Goal: Information Seeking & Learning: Learn about a topic

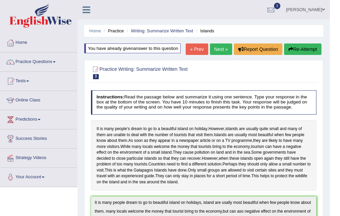
click at [218, 52] on link "Next »" at bounding box center [221, 49] width 22 height 11
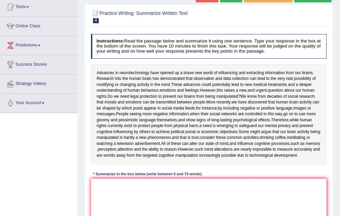
scroll to position [106, 0]
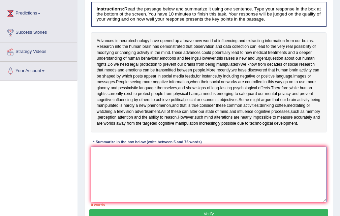
click at [102, 183] on textarea at bounding box center [209, 175] width 236 height 56
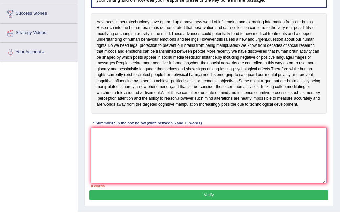
scroll to position [138, 0]
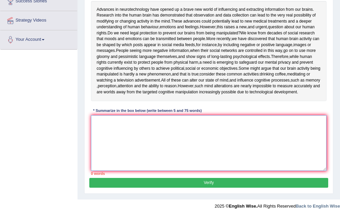
click at [107, 148] on textarea at bounding box center [209, 143] width 236 height 56
click at [107, 145] on textarea at bounding box center [209, 143] width 236 height 56
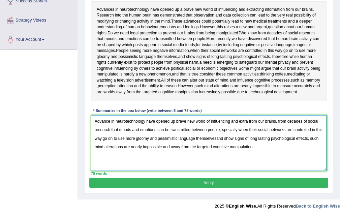
type textarea "Advance in neurotechnology have opened up brave new world of influencing and ex…"
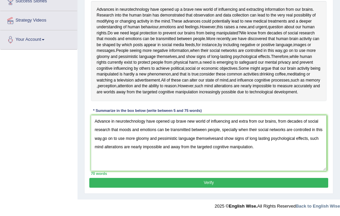
click at [223, 188] on button "Verify" at bounding box center [208, 183] width 239 height 10
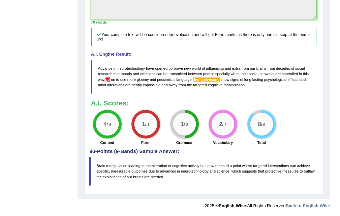
scroll to position [0, 0]
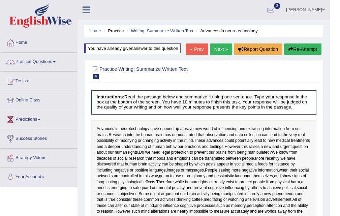
click at [56, 62] on span at bounding box center [54, 61] width 3 height 1
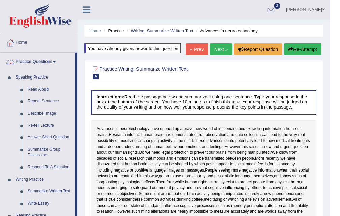
click at [55, 62] on link "Practice Questions" at bounding box center [37, 61] width 75 height 17
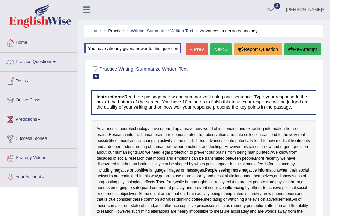
click at [55, 64] on link "Practice Questions" at bounding box center [38, 61] width 77 height 17
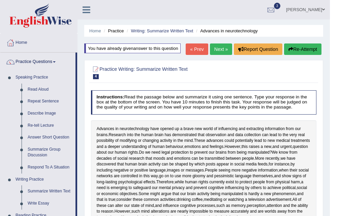
drag, startPoint x: 340, startPoint y: 69, endPoint x: 340, endPoint y: 94, distance: 24.6
click at [340, 94] on html "Toggle navigation Home Practice Questions Speaking Practice Read Aloud Repeat S…" at bounding box center [170, 108] width 340 height 216
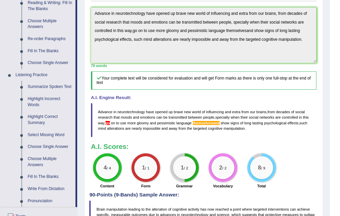
scroll to position [232, 0]
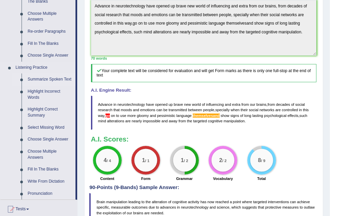
click at [45, 79] on link "Summarize Spoken Text" at bounding box center [50, 80] width 51 height 12
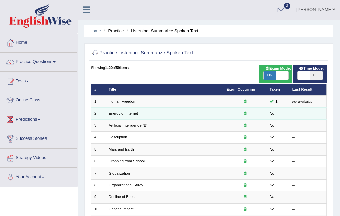
click at [131, 113] on link "Energy of Internet" at bounding box center [124, 113] width 30 height 4
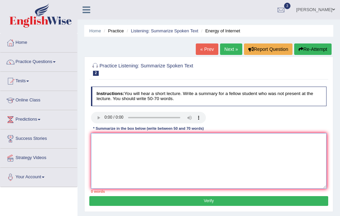
click at [138, 140] on textarea at bounding box center [209, 161] width 236 height 56
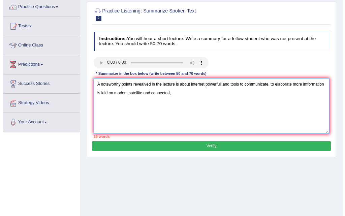
scroll to position [52, 0]
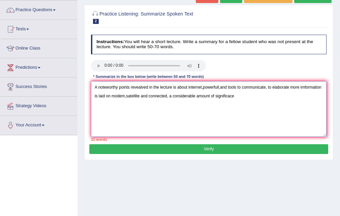
click at [105, 97] on textarea "A noteworthy points revealved in the lecture is about internet,powerfull,and to…" at bounding box center [209, 109] width 236 height 56
click at [228, 99] on textarea "A noteworthy points revealved in the lecture is about internet,powerfull,and to…" at bounding box center [209, 109] width 236 height 56
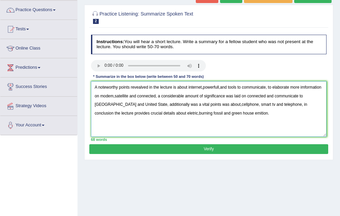
click at [299, 97] on textarea "A noteworthy points revealved in the lecture is about internet,powerfull,and to…" at bounding box center [209, 109] width 236 height 56
click at [116, 103] on textarea "A noteworthy points revealved in the lecture is about internet,powerfull,and to…" at bounding box center [209, 109] width 236 height 56
type textarea "A noteworthy points revealved in the lecture is about internet,powerfull,and to…"
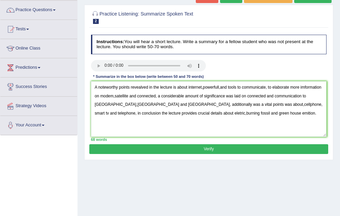
click at [217, 147] on button "Verify" at bounding box center [208, 149] width 239 height 10
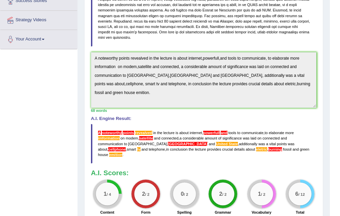
scroll to position [191, 0]
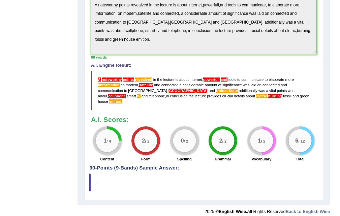
drag, startPoint x: 279, startPoint y: 97, endPoint x: 280, endPoint y: 93, distance: 4.4
click at [122, 99] on span "emition" at bounding box center [115, 101] width 13 height 4
click at [280, 93] on blockquote "A noteworthy points revealved in the lecture is about internet , powerfull , an…" at bounding box center [204, 90] width 226 height 39
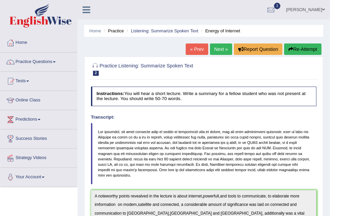
click at [221, 51] on link "Next »" at bounding box center [221, 49] width 22 height 11
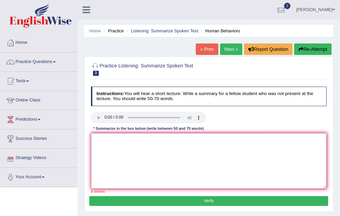
click at [104, 137] on textarea at bounding box center [209, 161] width 236 height 56
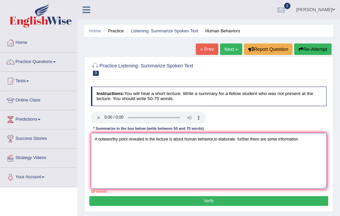
click at [299, 141] on textarea "A noteworthy point revealed in the lecture is about human behavior,to elaborate…" at bounding box center [209, 161] width 236 height 56
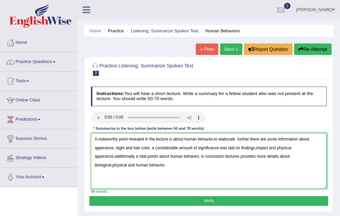
type textarea "A noteworthy point revealed in the lecture is about human behavior,to elaborate…"
click at [178, 202] on button "Verify" at bounding box center [208, 201] width 239 height 10
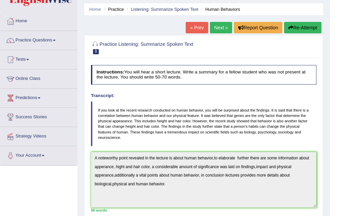
scroll to position [9, 0]
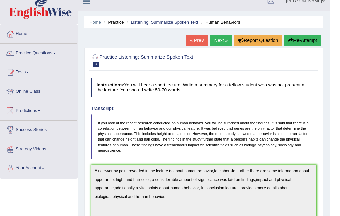
click at [215, 42] on link "Next »" at bounding box center [221, 40] width 22 height 11
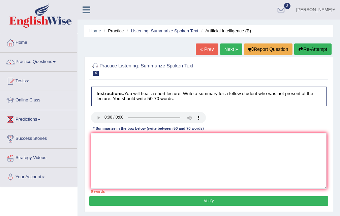
click at [316, 47] on button "Re-Attempt" at bounding box center [312, 49] width 37 height 11
click at [131, 158] on textarea at bounding box center [209, 161] width 236 height 56
type textarea "S"
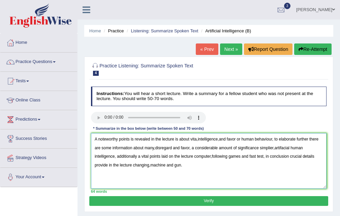
type textarea "A noteworthy points is revealed in the lecture is about vita,intelligence,and f…"
click at [203, 205] on button "Verify" at bounding box center [208, 201] width 239 height 10
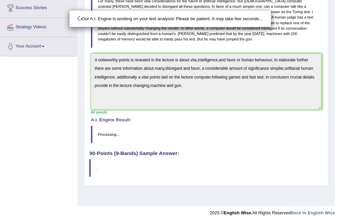
scroll to position [138, 0]
